Goal: Find specific page/section: Find specific page/section

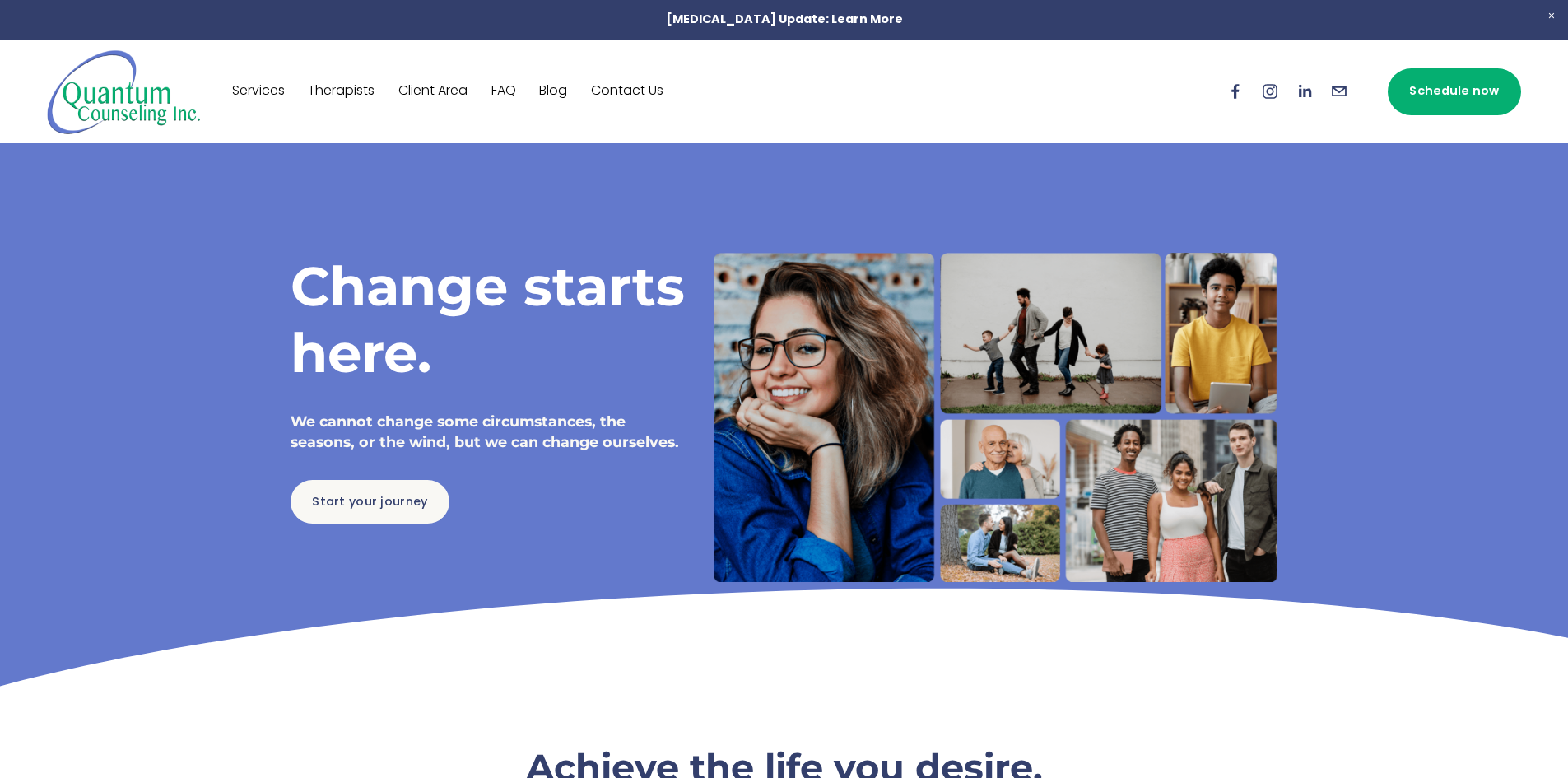
click at [327, 92] on link "Therapists" at bounding box center [341, 90] width 67 height 26
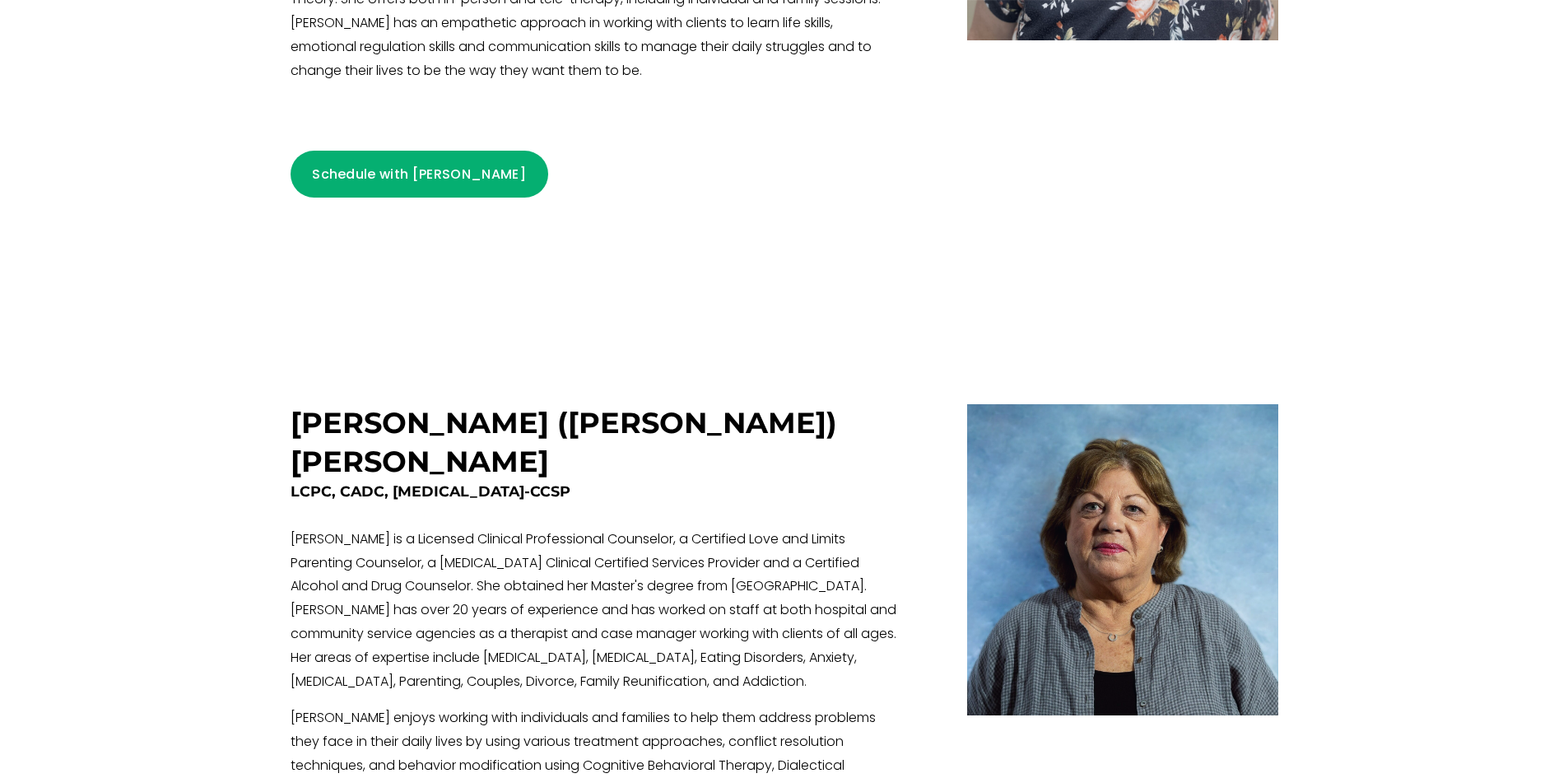
scroll to position [3541, 0]
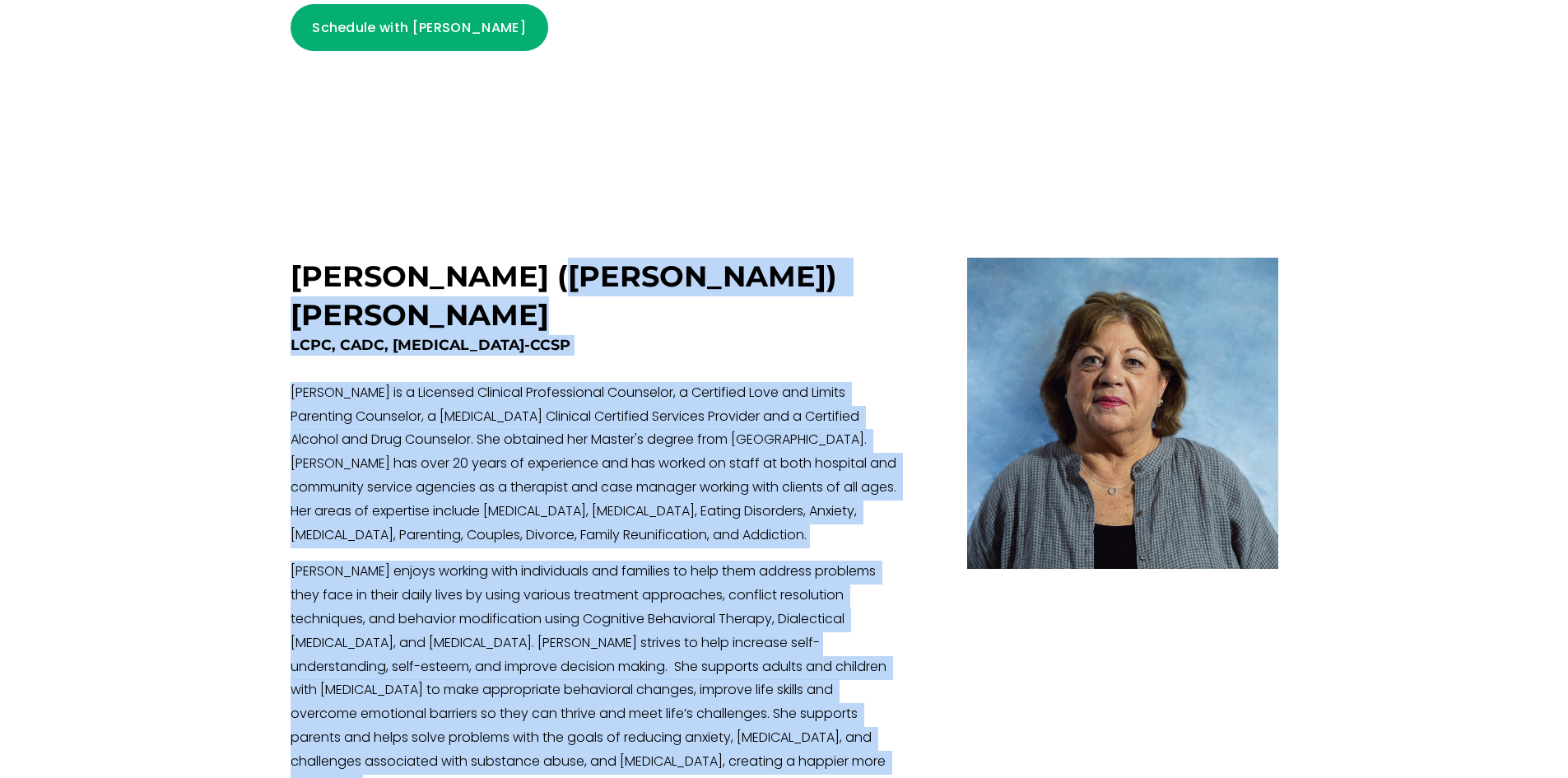
drag, startPoint x: 289, startPoint y: 218, endPoint x: 503, endPoint y: 216, distance: 214.0
click at [503, 258] on div "Terri (Theresa) Straney LCPC, CADC, ADHD-CCSP Schedule with Terri" at bounding box center [784, 566] width 1015 height 618
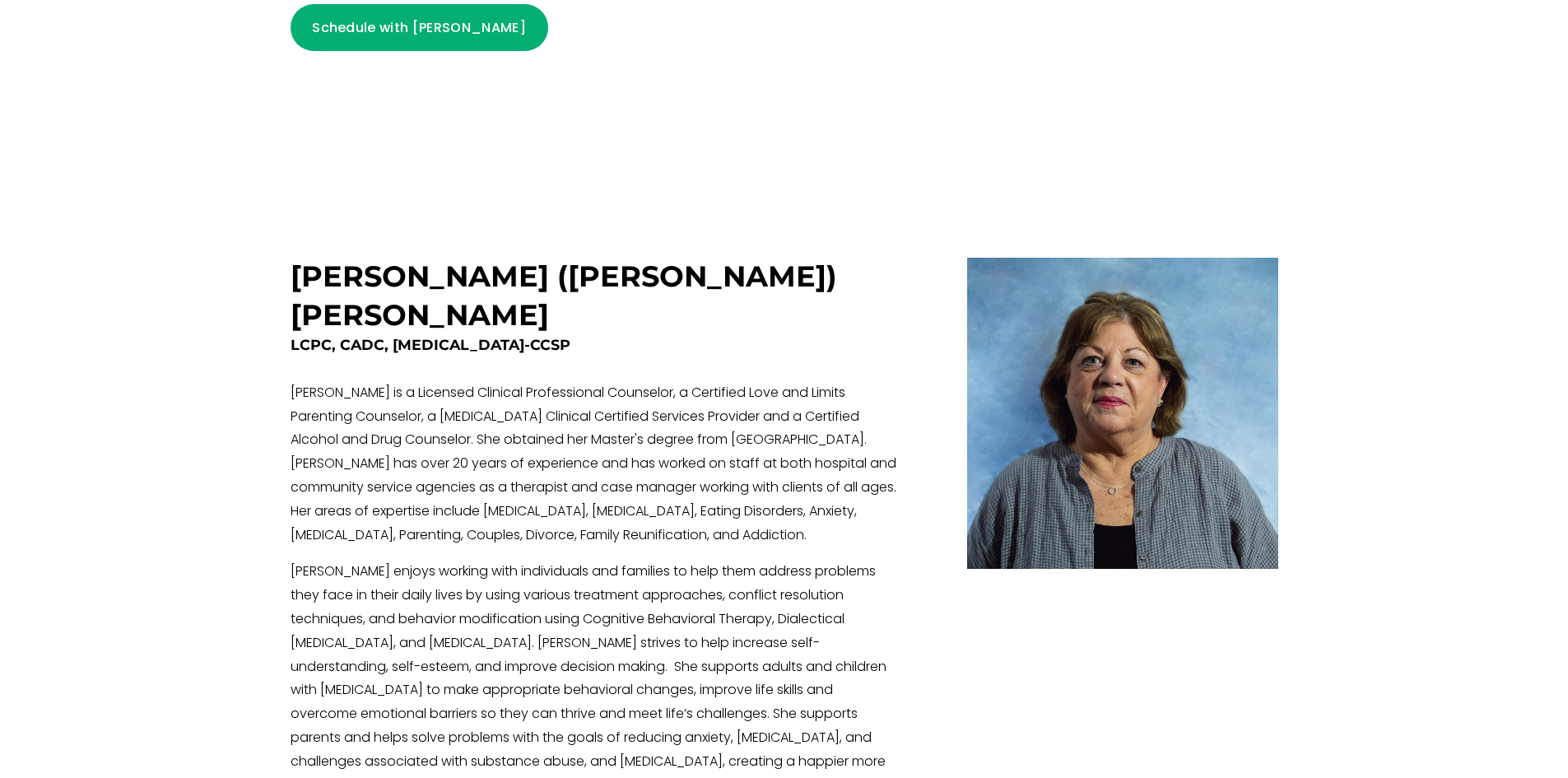
click at [434, 259] on h3 "[PERSON_NAME] ([PERSON_NAME]) [PERSON_NAME]" at bounding box center [568, 296] width 555 height 74
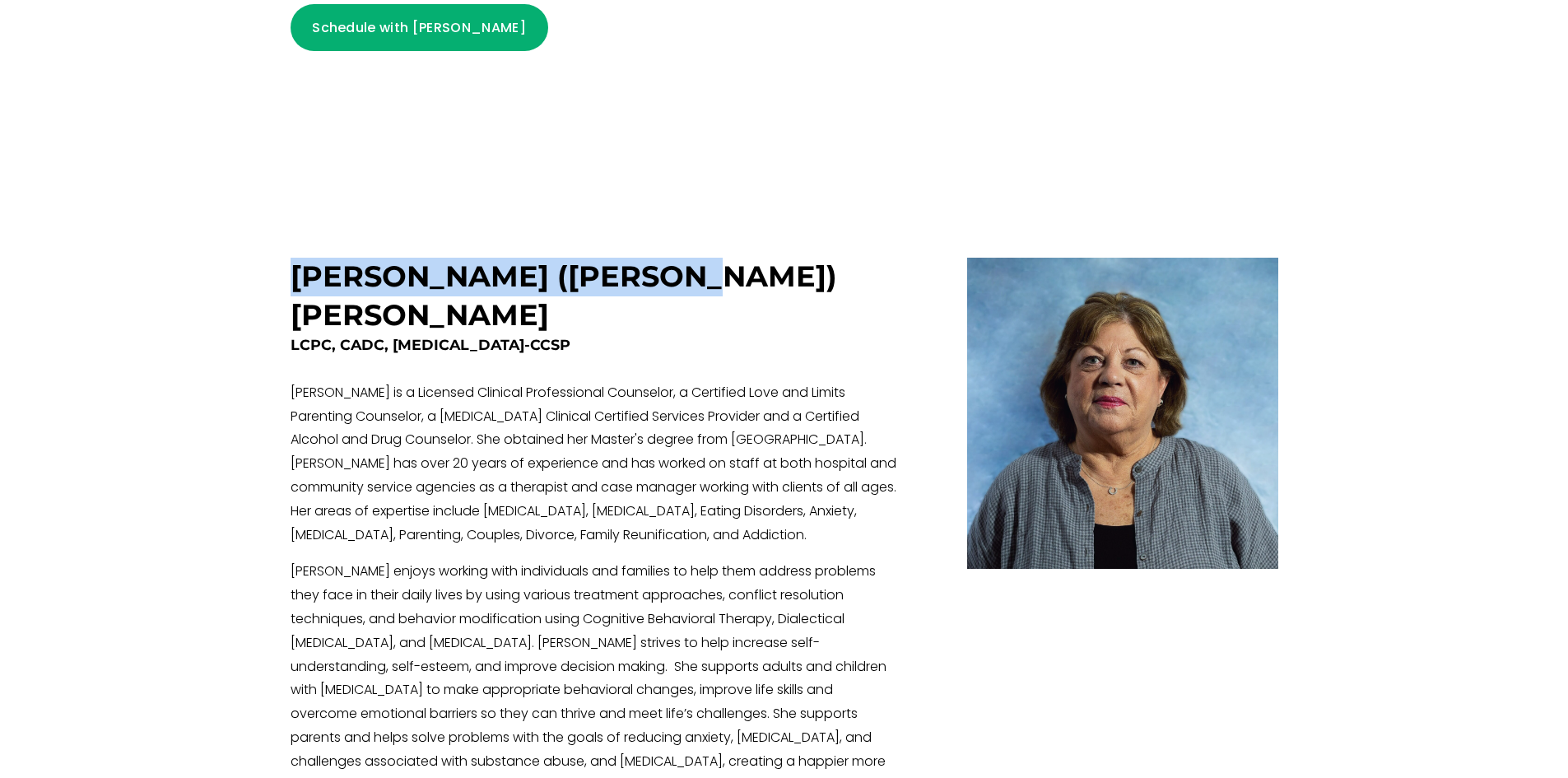
drag, startPoint x: 637, startPoint y: 223, endPoint x: 298, endPoint y: 223, distance: 339.0
click at [298, 258] on div "[PERSON_NAME] ([PERSON_NAME]) [PERSON_NAME]" at bounding box center [594, 297] width 608 height 78
copy h3 "[PERSON_NAME] ([PERSON_NAME]) [PERSON_NAME]"
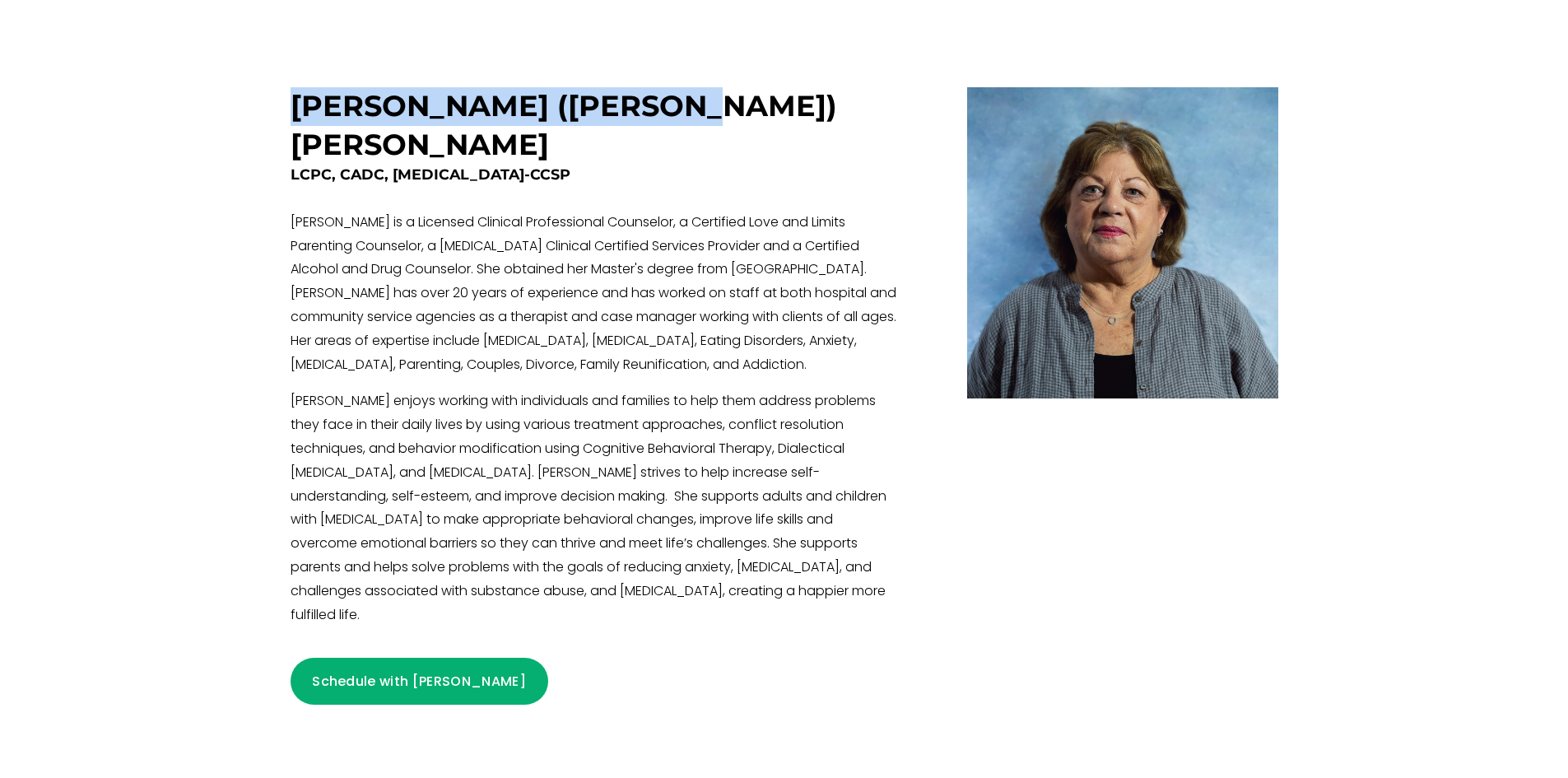
scroll to position [3717, 0]
